Goal: Check status: Check status

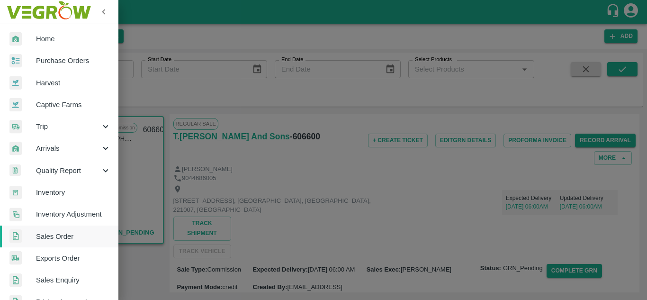
scroll to position [351, 0]
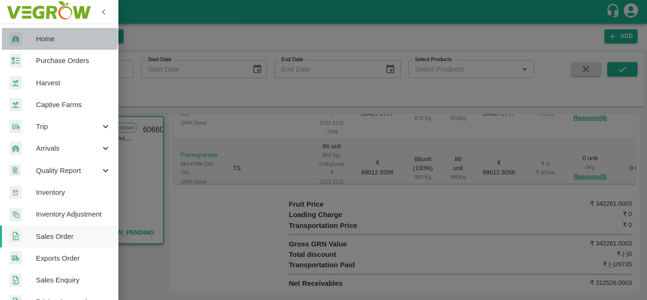
click at [53, 37] on span "Home" at bounding box center [73, 39] width 75 height 10
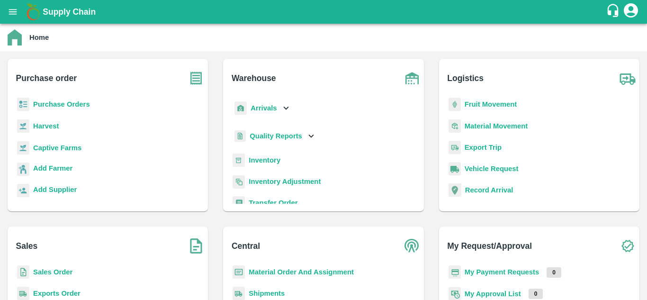
click at [65, 268] on b "Sales Order" at bounding box center [52, 272] width 39 height 8
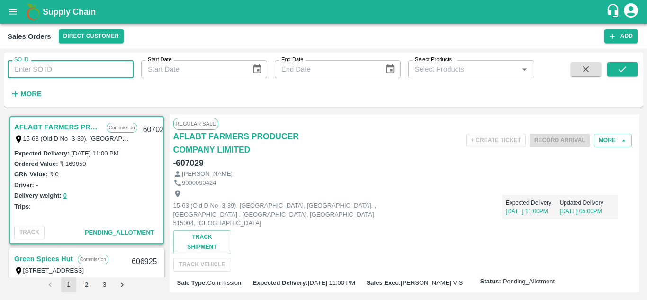
click at [113, 72] on input "SO ID" at bounding box center [71, 69] width 126 height 18
paste input "606710"
type input "606710"
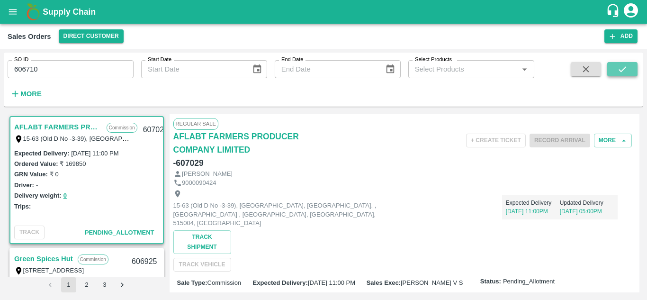
click at [617, 67] on icon "submit" at bounding box center [622, 69] width 10 height 10
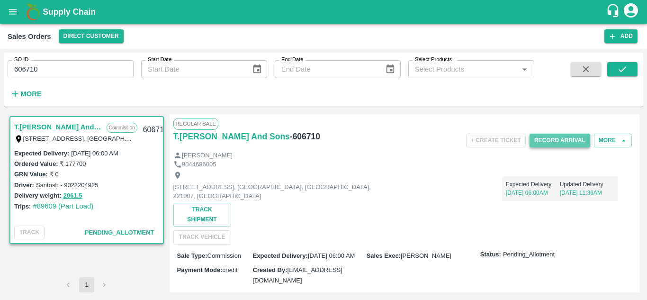
click at [566, 137] on button "Record Arrival" at bounding box center [559, 140] width 61 height 14
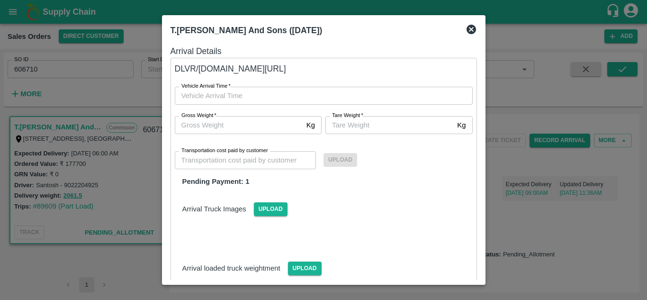
click at [470, 26] on icon at bounding box center [470, 29] width 9 height 9
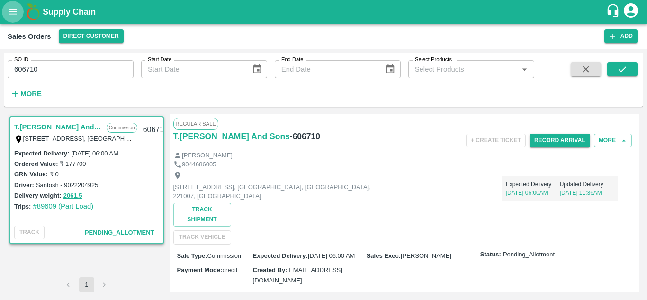
click at [9, 15] on icon "open drawer" at bounding box center [13, 12] width 10 height 10
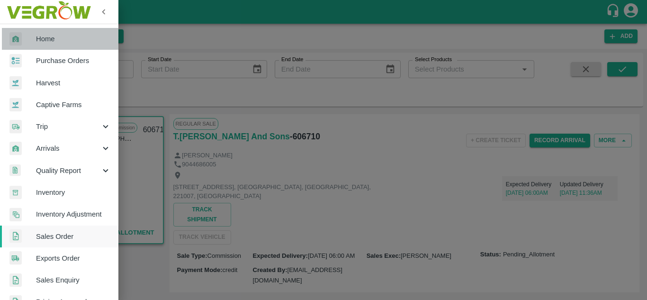
click at [70, 36] on span "Home" at bounding box center [73, 39] width 75 height 10
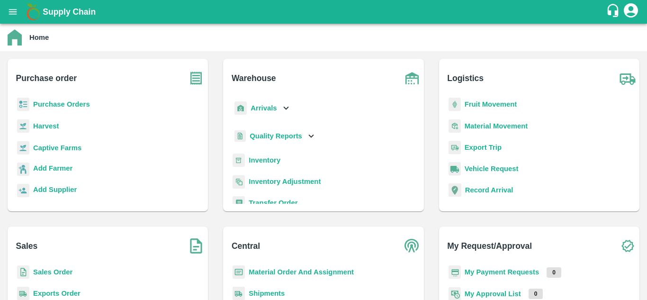
click at [61, 275] on b "Sales Order" at bounding box center [52, 272] width 39 height 8
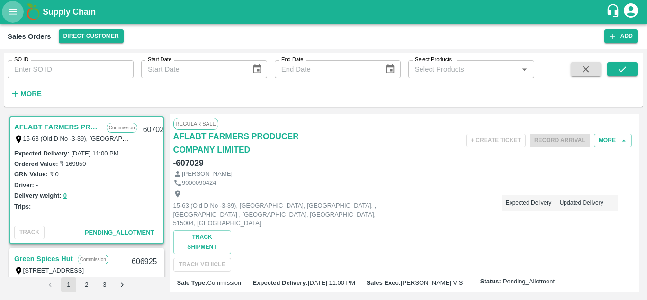
click at [15, 13] on icon "open drawer" at bounding box center [13, 12] width 10 height 10
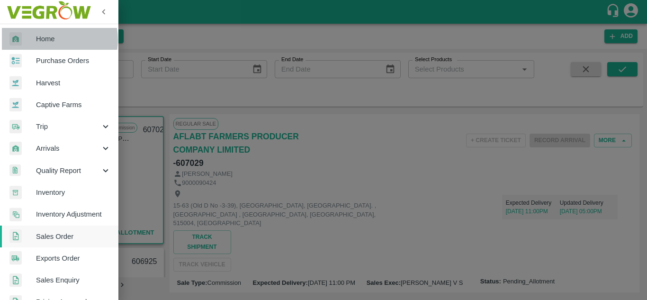
click at [48, 40] on span "Home" at bounding box center [73, 39] width 75 height 10
